Goal: Communication & Community: Ask a question

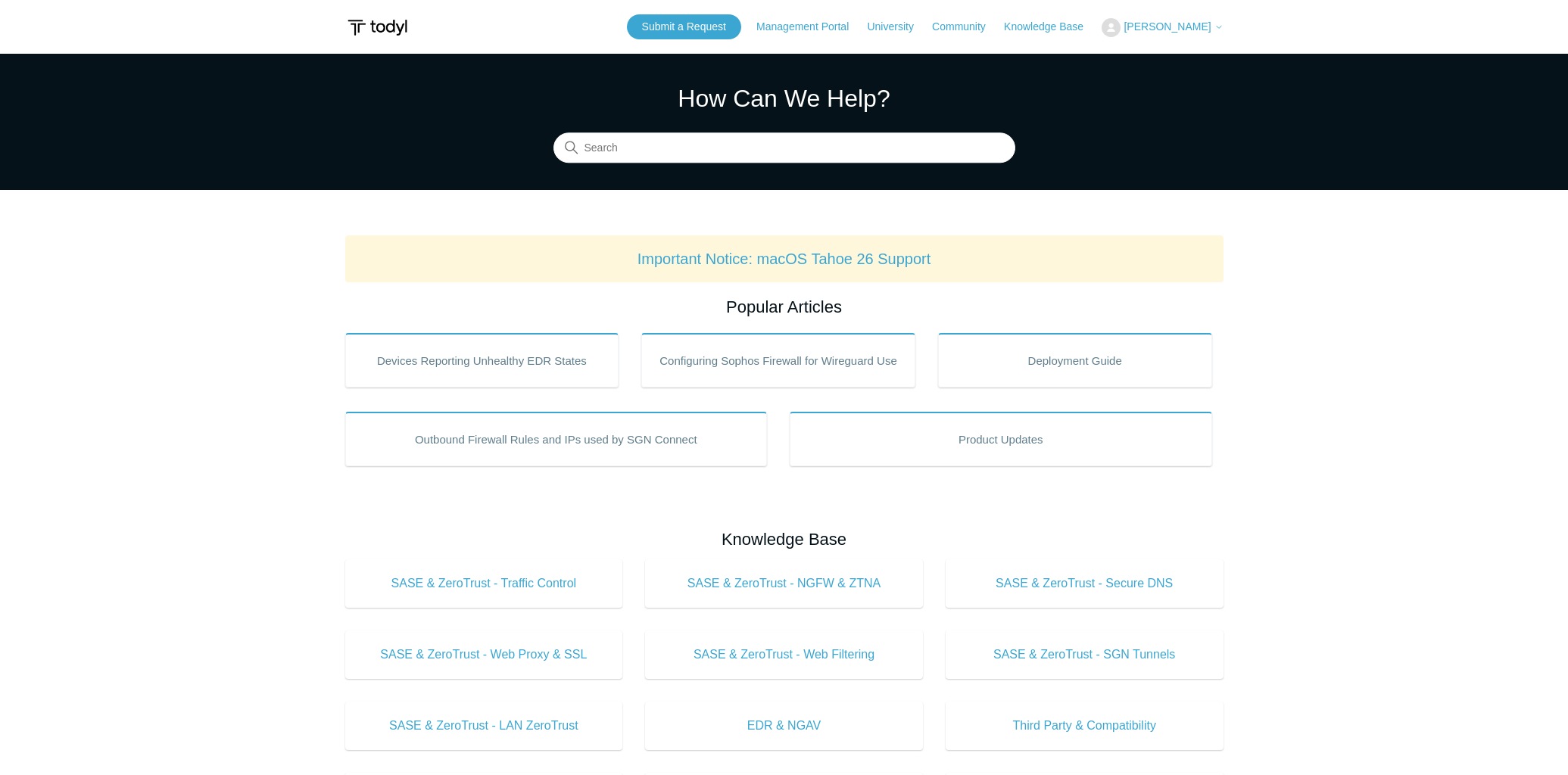
scroll to position [1, 0]
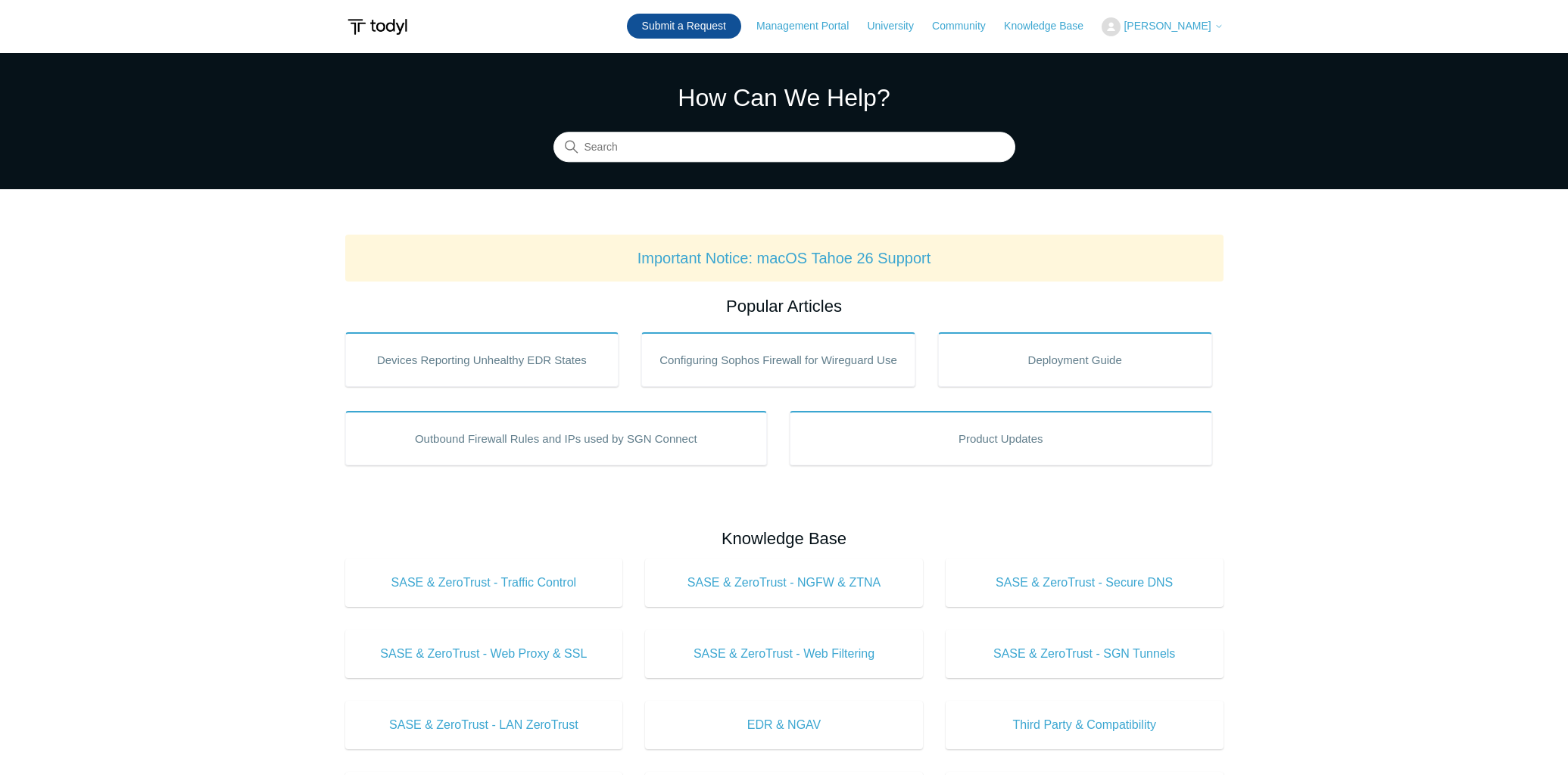
click at [704, 18] on link "Submit a Request" at bounding box center [684, 26] width 114 height 25
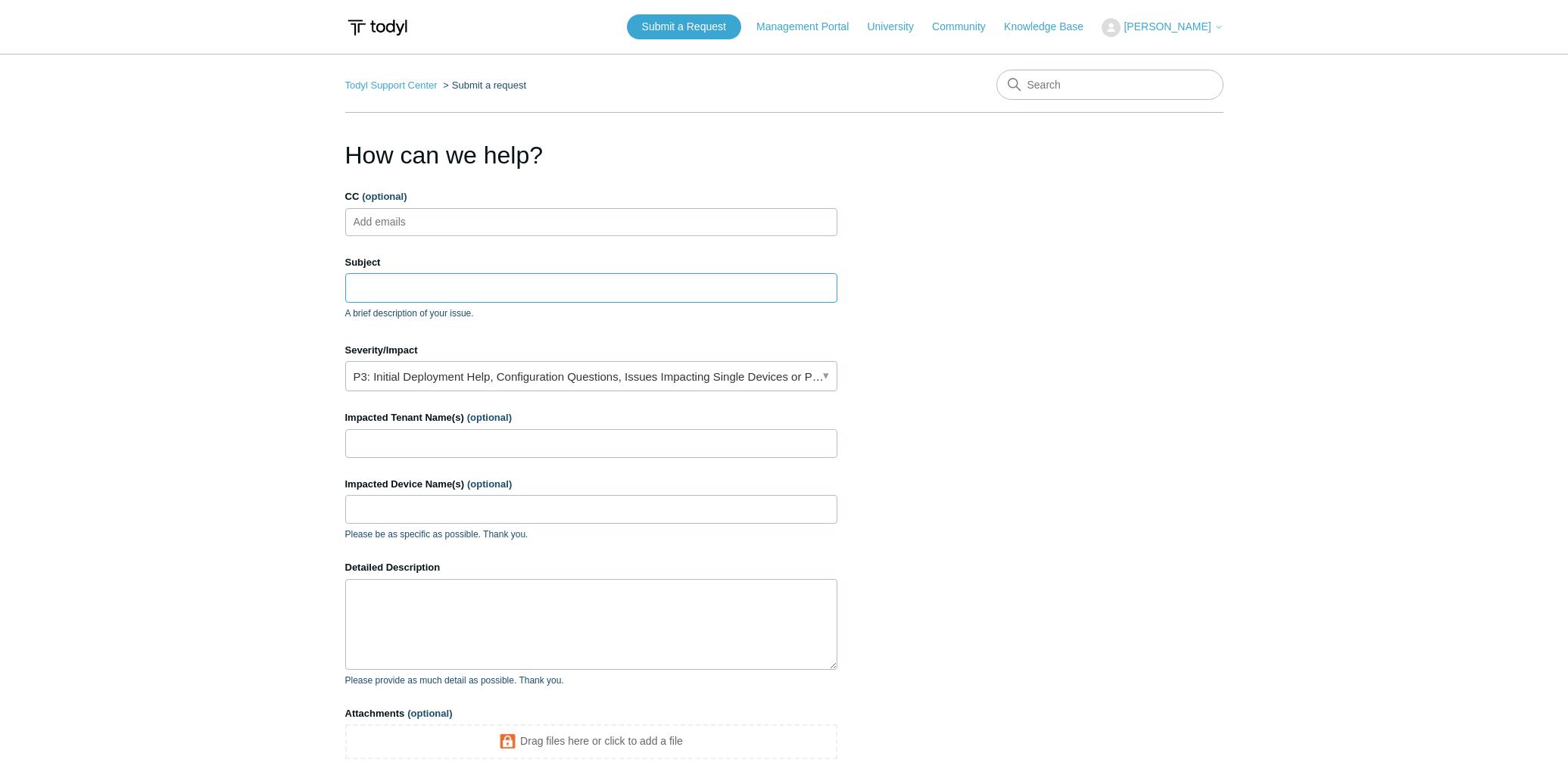
click at [400, 291] on input "Subject" at bounding box center [592, 287] width 492 height 29
type input "G"
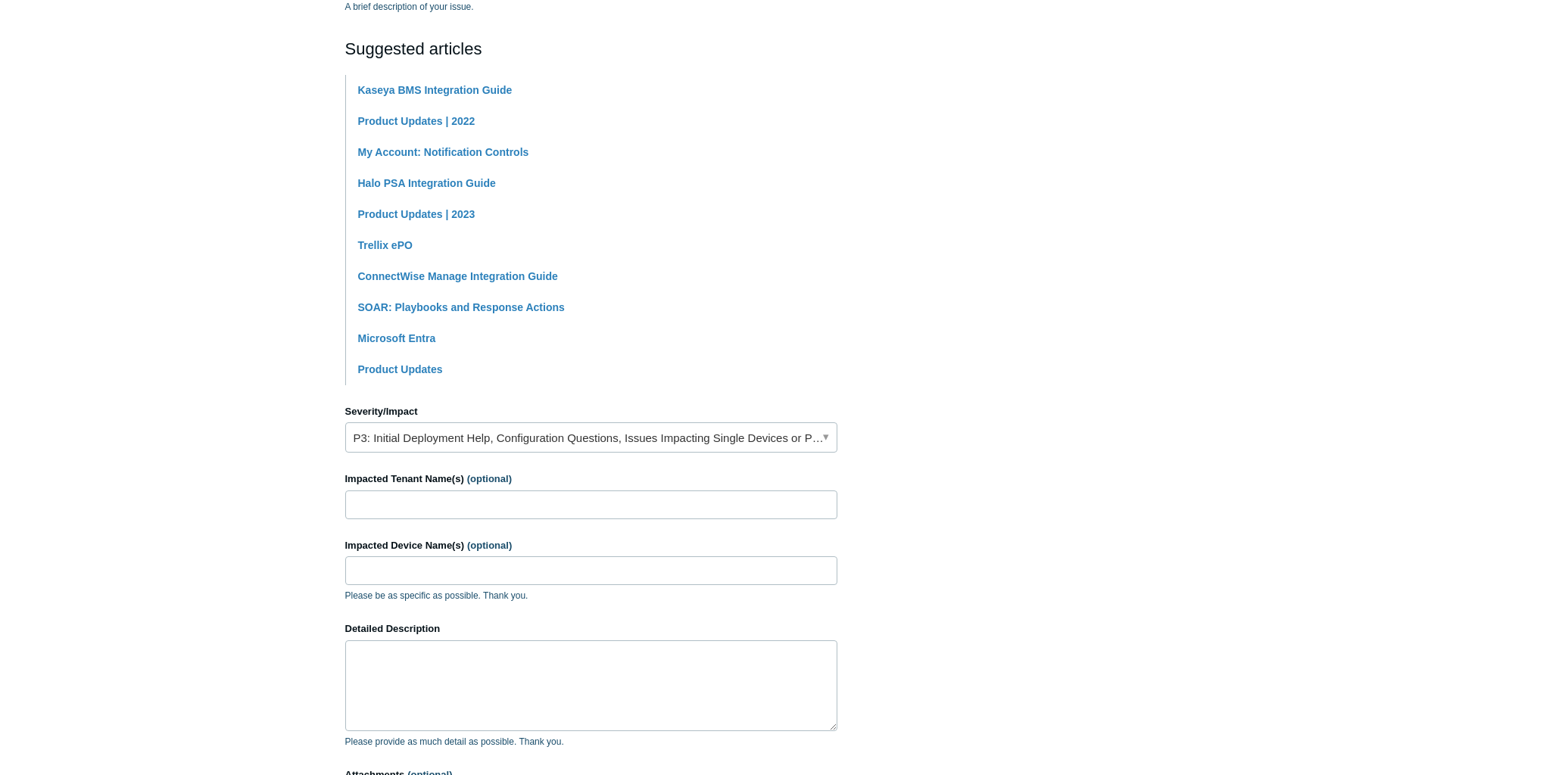
scroll to position [322, 0]
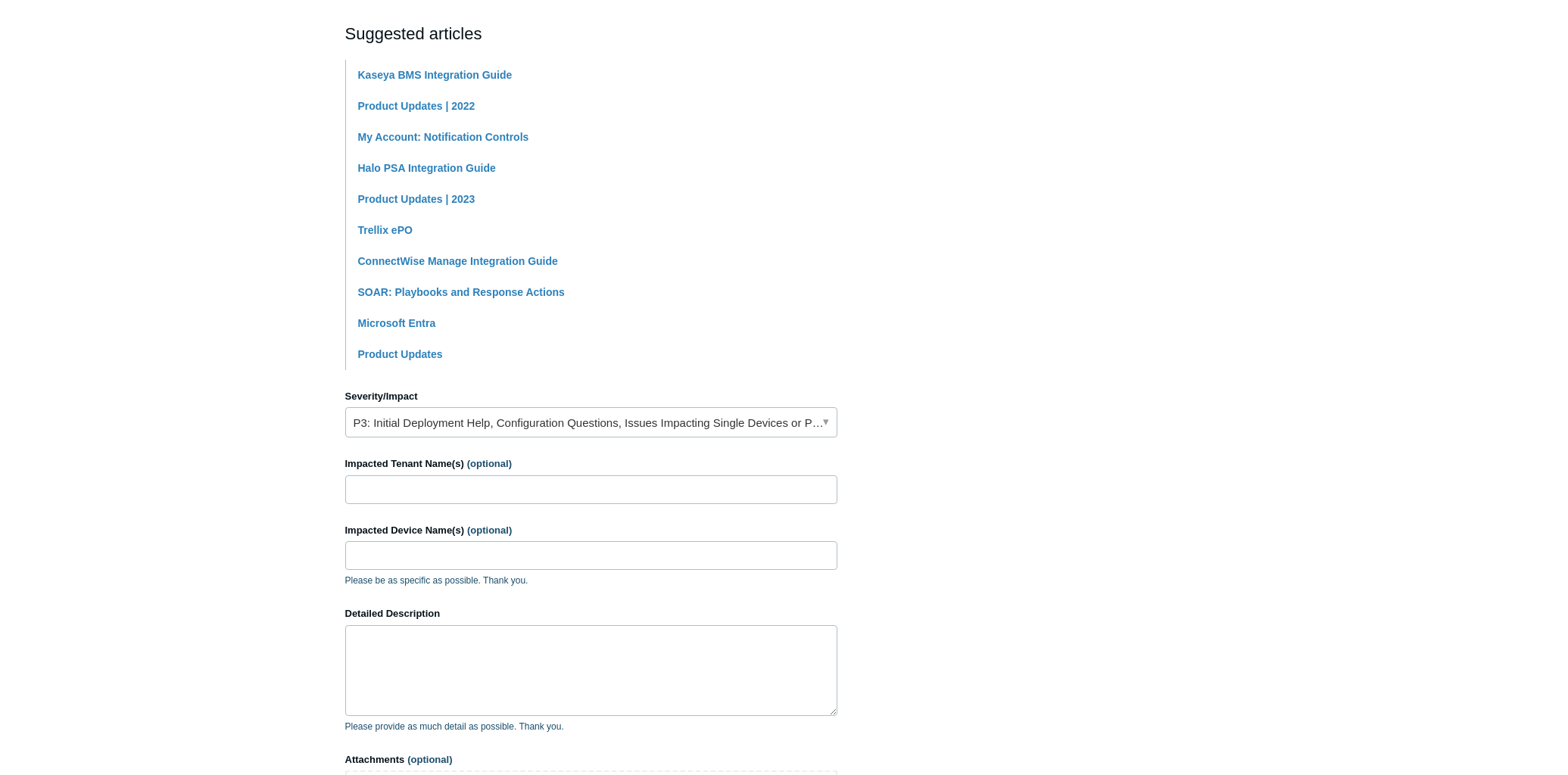
type input "PSA Integration on - Still getting emails as cases are created"
click at [429, 426] on link "P3: Initial Deployment Help, Configuration Questions, Issues Impacting Single D…" at bounding box center [592, 422] width 492 height 30
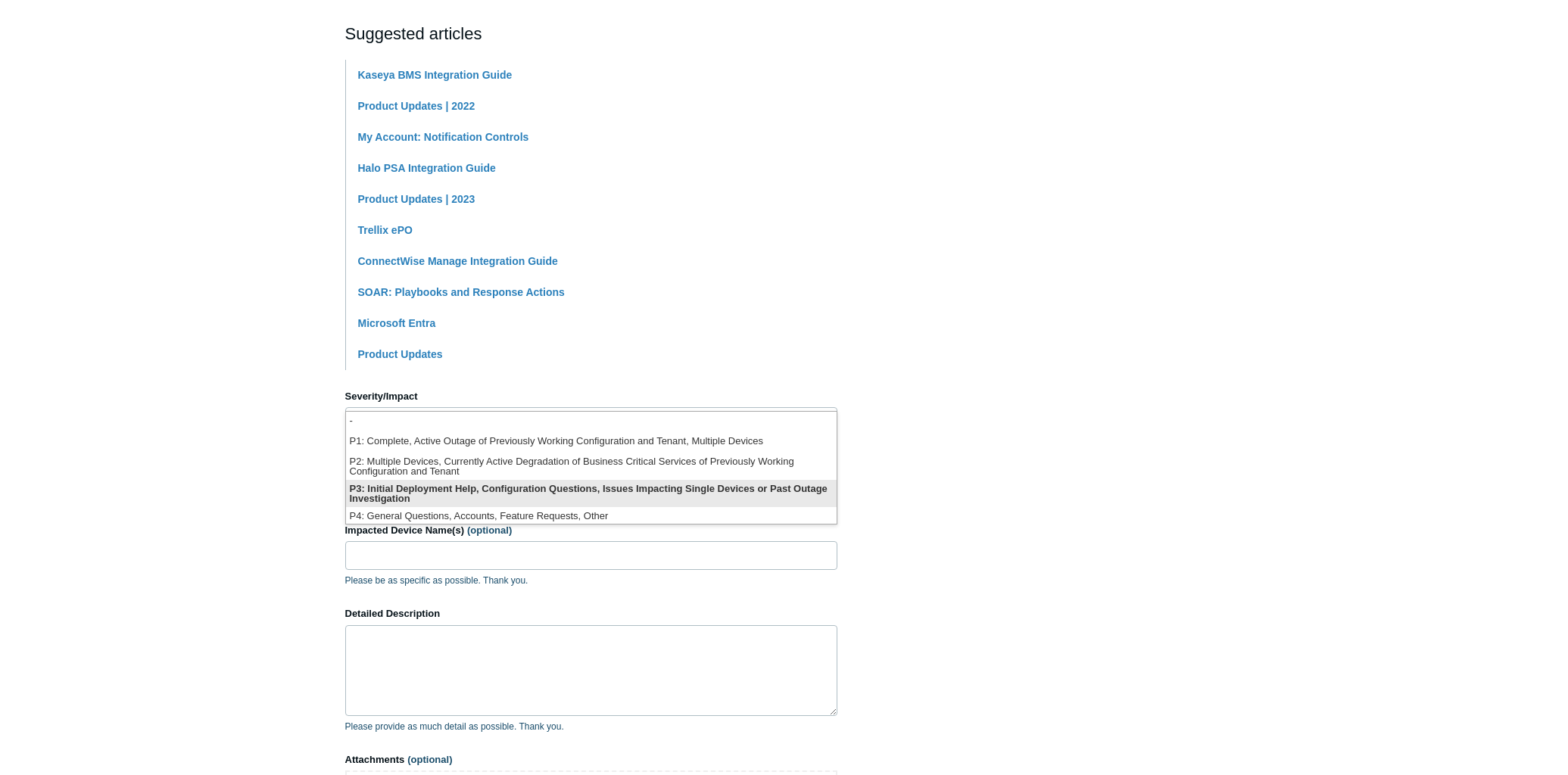
click at [410, 486] on li "P3: Initial Deployment Help, Configuration Questions, Issues Impacting Single D…" at bounding box center [592, 493] width 491 height 27
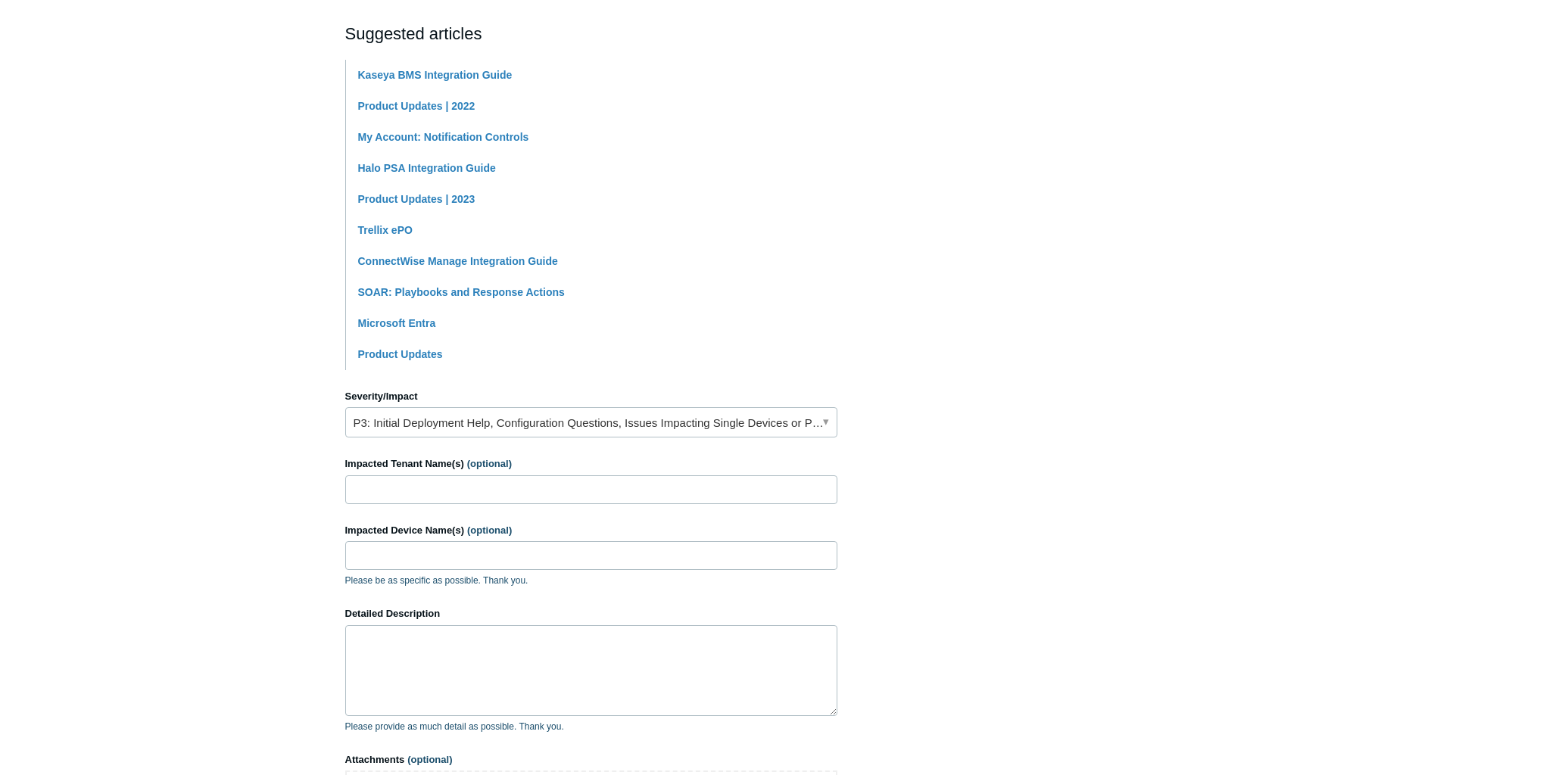
click at [246, 457] on main "Todyl Support Center Submit a request How can we help? CC (optional) Add emails…" at bounding box center [784, 306] width 1568 height 1148
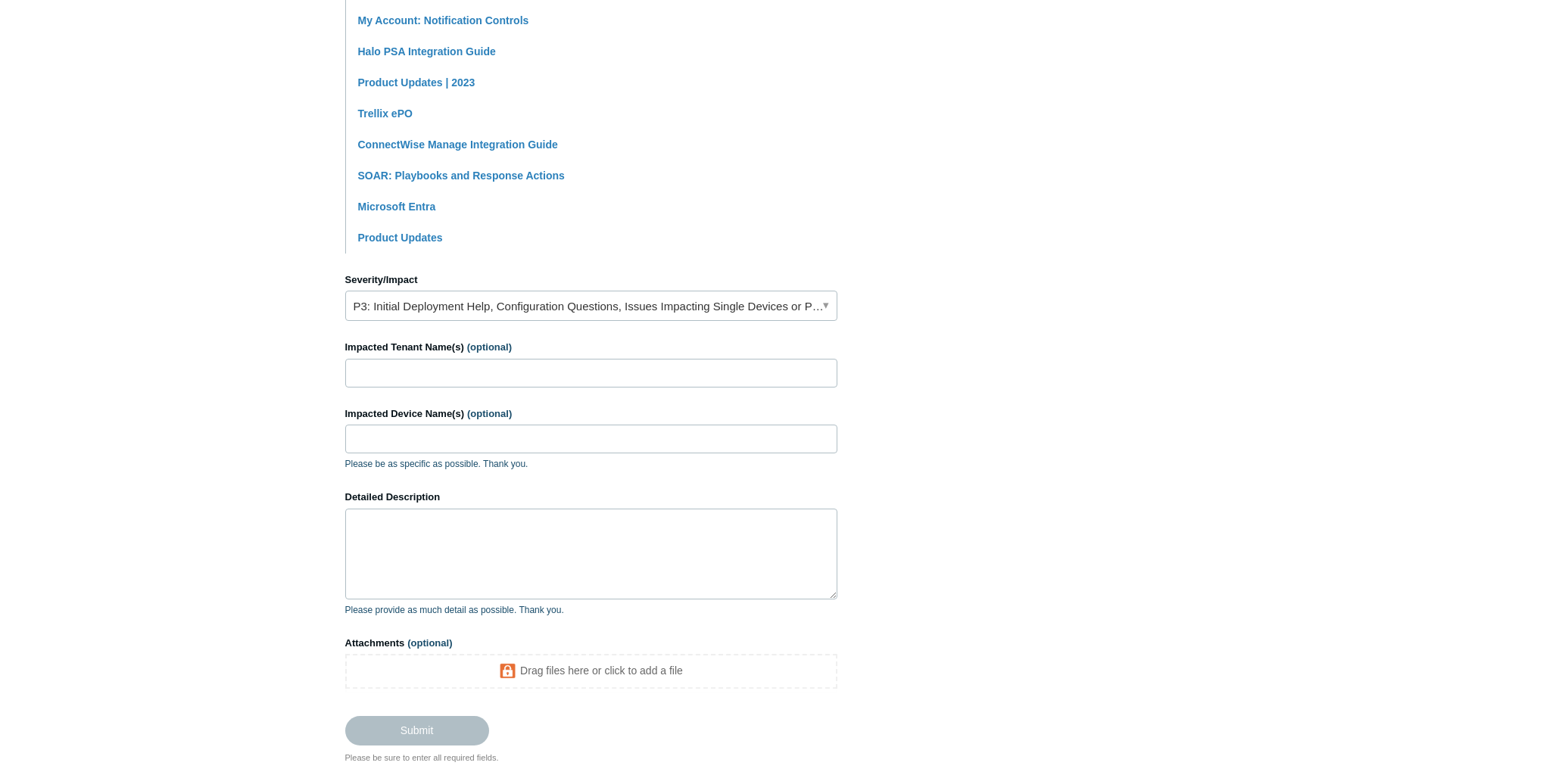
scroll to position [437, 0]
click at [349, 544] on textarea "Detailed Description" at bounding box center [592, 555] width 492 height 91
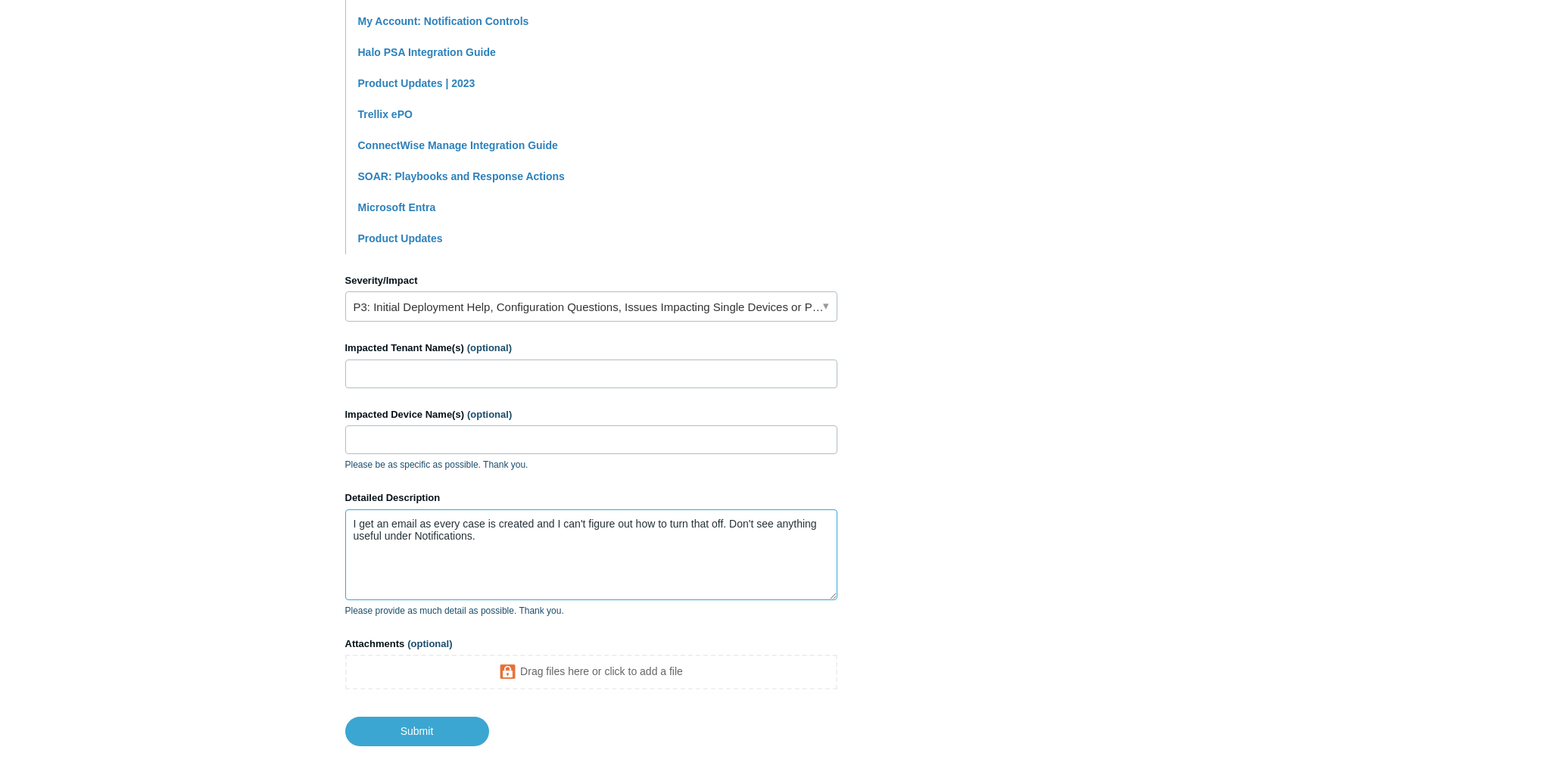
click at [352, 527] on textarea "I get an email as every case is created and I can't figure out how to turn that…" at bounding box center [592, 555] width 492 height 91
type textarea "We have enabled PSA integration, but I get an email as every case is created an…"
click at [399, 734] on input "Submit" at bounding box center [417, 731] width 143 height 30
